Goal: Find specific page/section: Find specific page/section

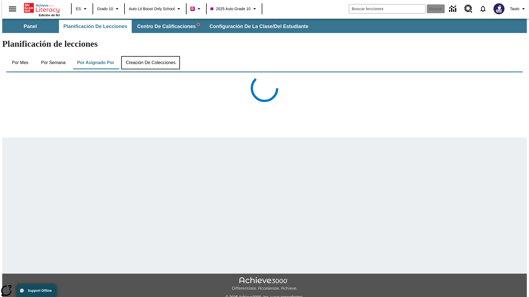
click at [149, 56] on button "Creación de colecciones" at bounding box center [150, 62] width 59 height 13
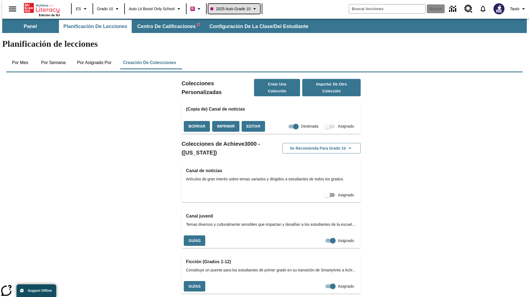
click at [235, 9] on span "2025 Auto Grade 10" at bounding box center [230, 9] width 40 height 6
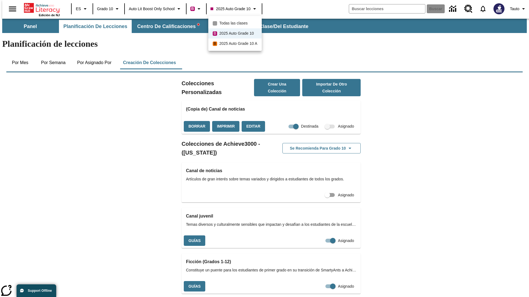
click at [235, 23] on span "Todas las clases" at bounding box center [233, 23] width 28 height 6
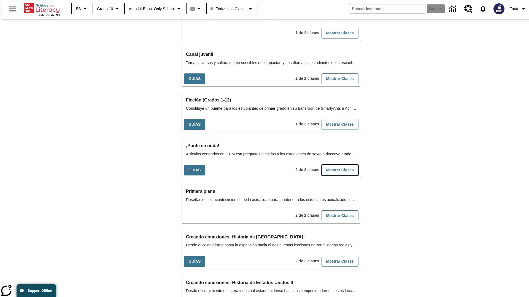
click at [331, 165] on button "Mostrar Clases" at bounding box center [339, 170] width 37 height 11
